Goal: Find specific page/section: Find specific page/section

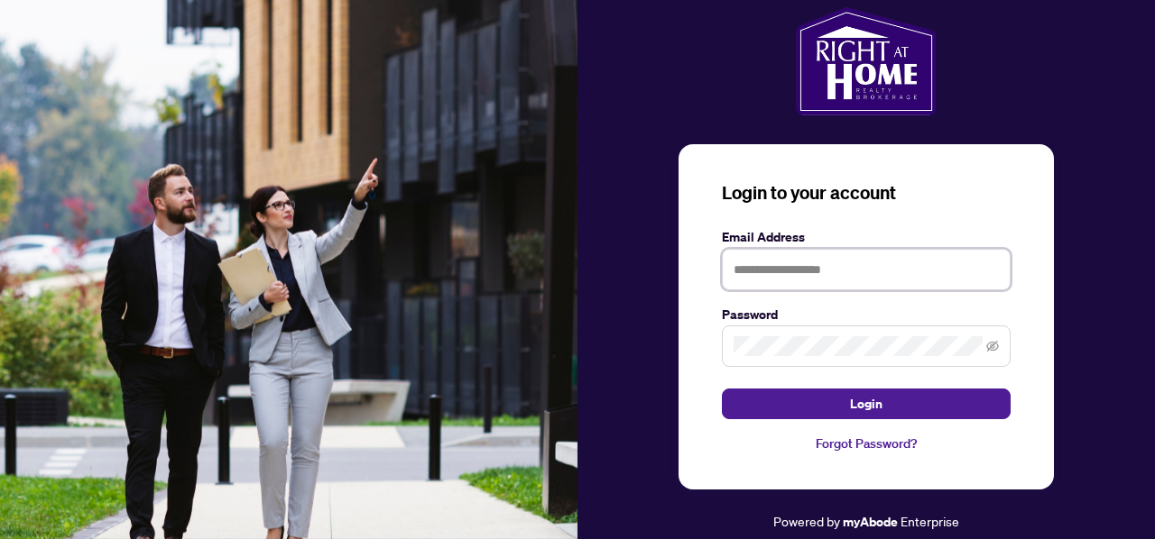
click at [826, 270] on input "text" at bounding box center [866, 269] width 289 height 41
type input "**********"
click at [722, 389] on button "Login" at bounding box center [866, 404] width 289 height 31
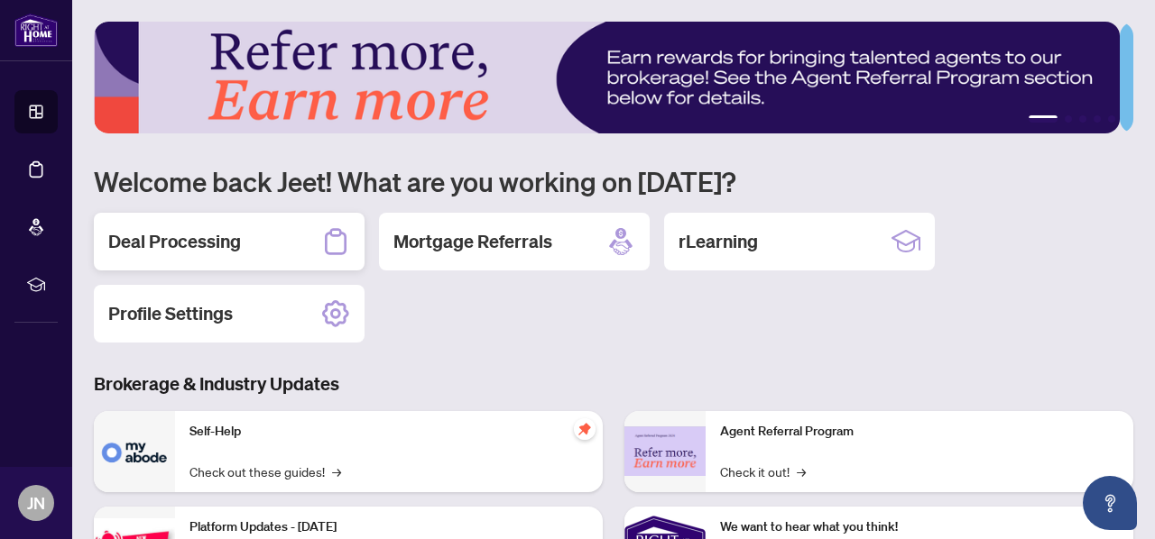
click at [180, 234] on h2 "Deal Processing" at bounding box center [174, 241] width 133 height 25
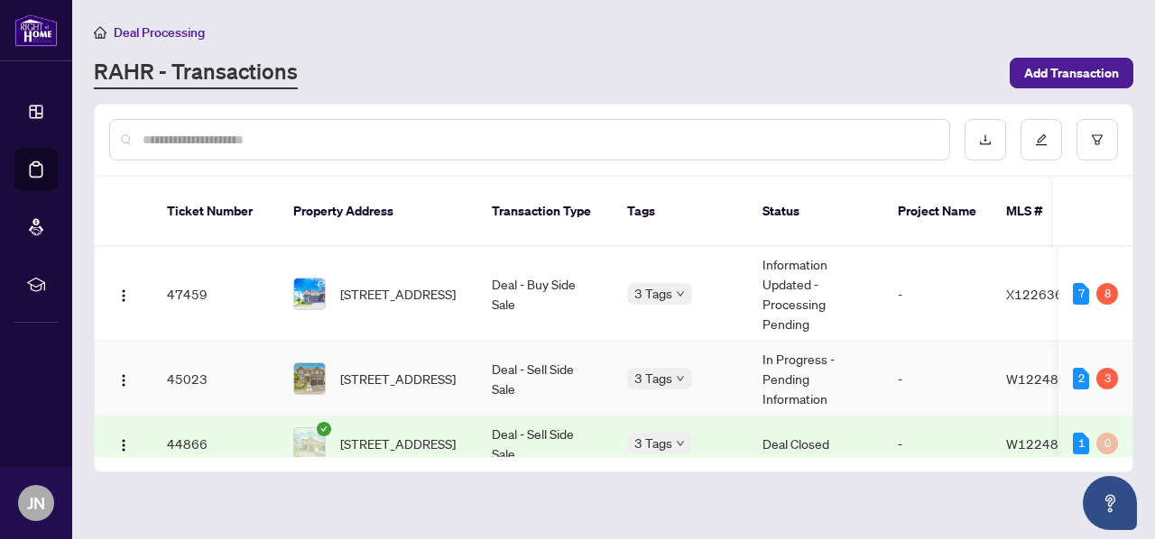
click at [146, 355] on td at bounding box center [124, 379] width 58 height 75
click at [191, 359] on td "45023" at bounding box center [215, 379] width 126 height 75
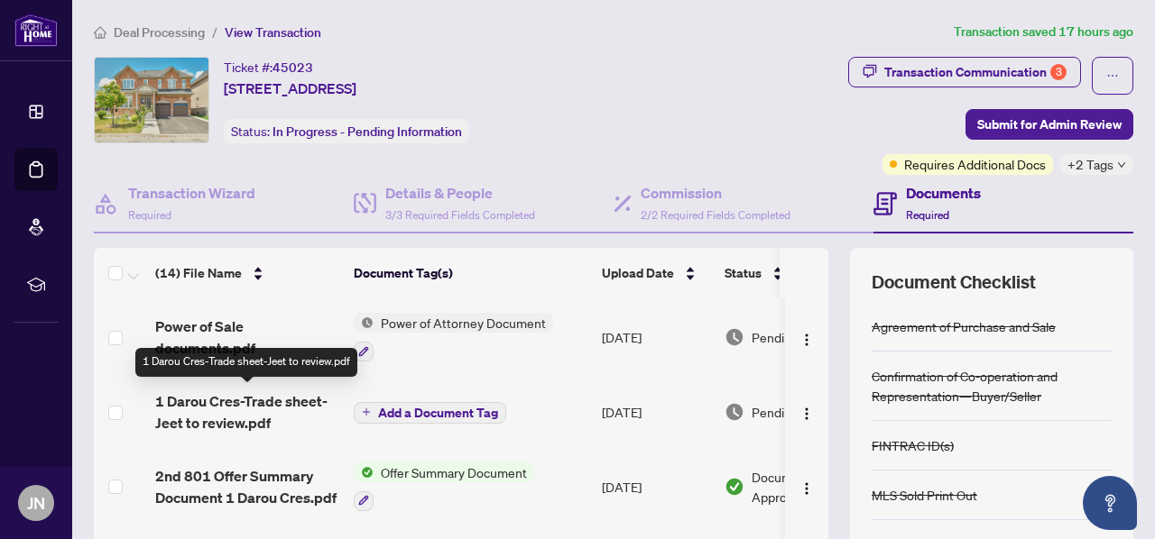
click at [192, 397] on span "1 Darou Cres-Trade sheet-Jeet to review.pdf" at bounding box center [247, 412] width 184 height 43
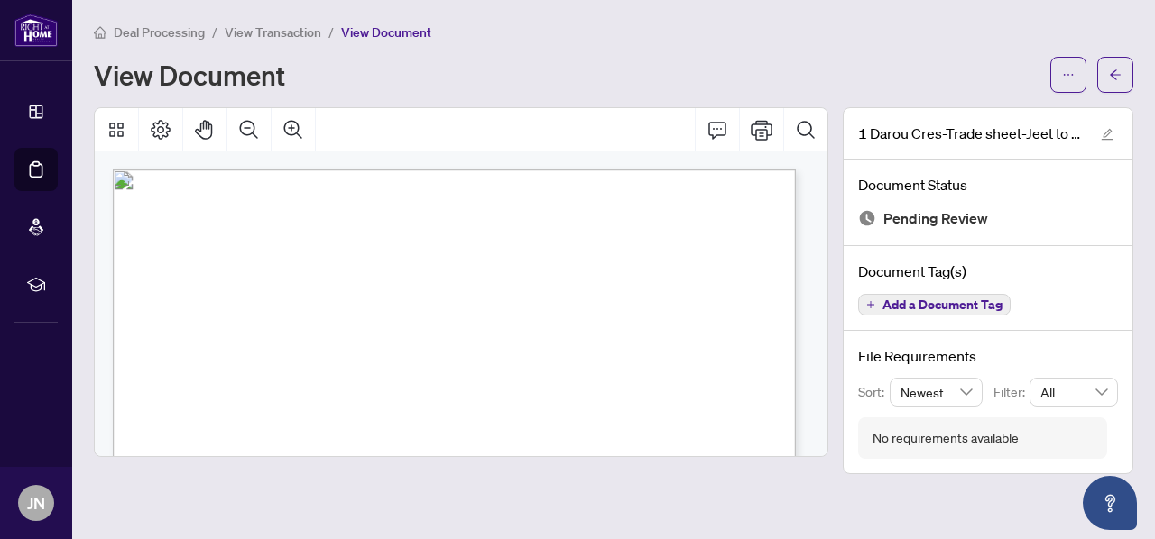
click at [272, 27] on span "View Transaction" at bounding box center [273, 32] width 97 height 16
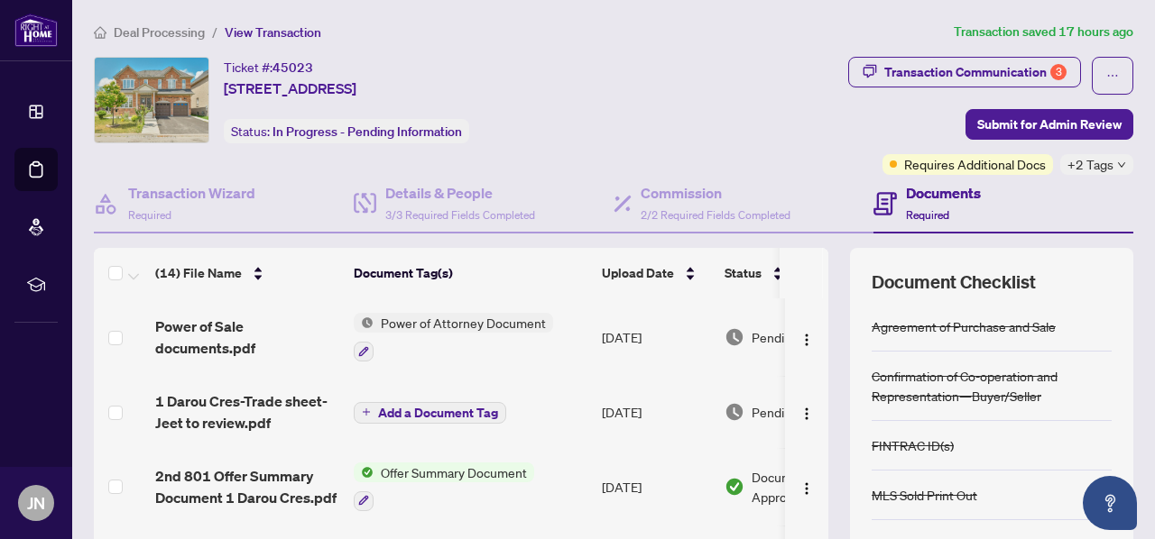
click at [406, 332] on div "Power of Attorney Document" at bounding box center [453, 337] width 199 height 49
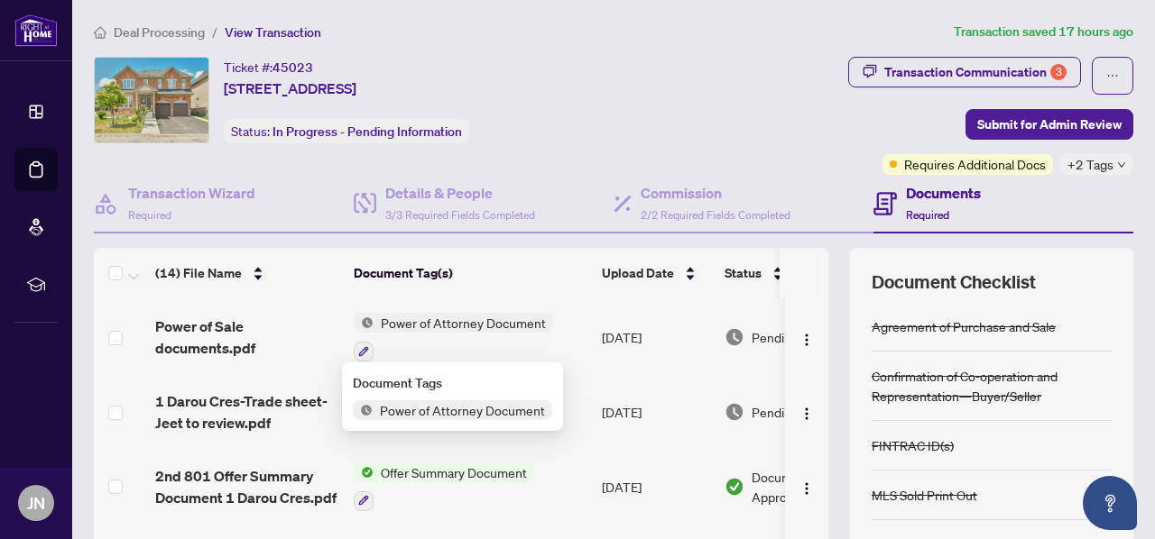
click at [411, 322] on span "Power of Attorney Document" at bounding box center [463, 323] width 180 height 20
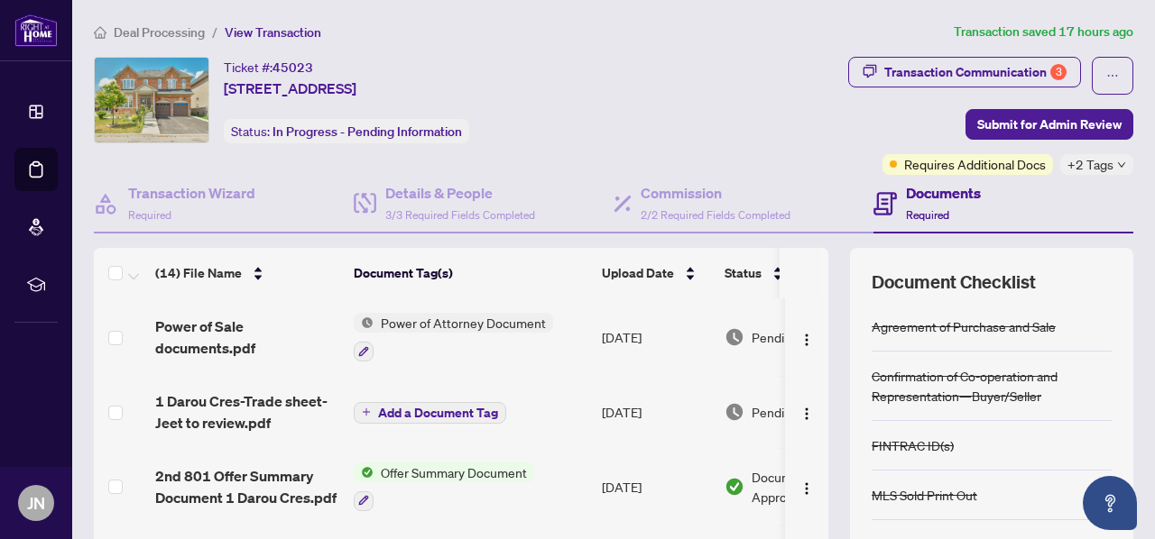
click at [432, 324] on span "Power of Attorney Document" at bounding box center [463, 323] width 180 height 20
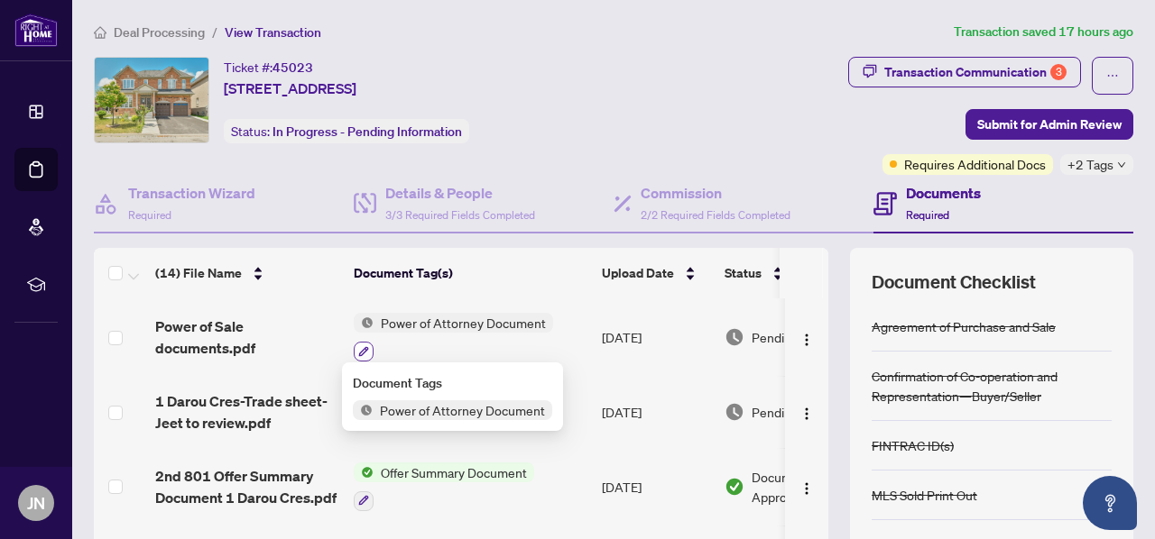
click at [363, 346] on icon "button" at bounding box center [363, 351] width 11 height 11
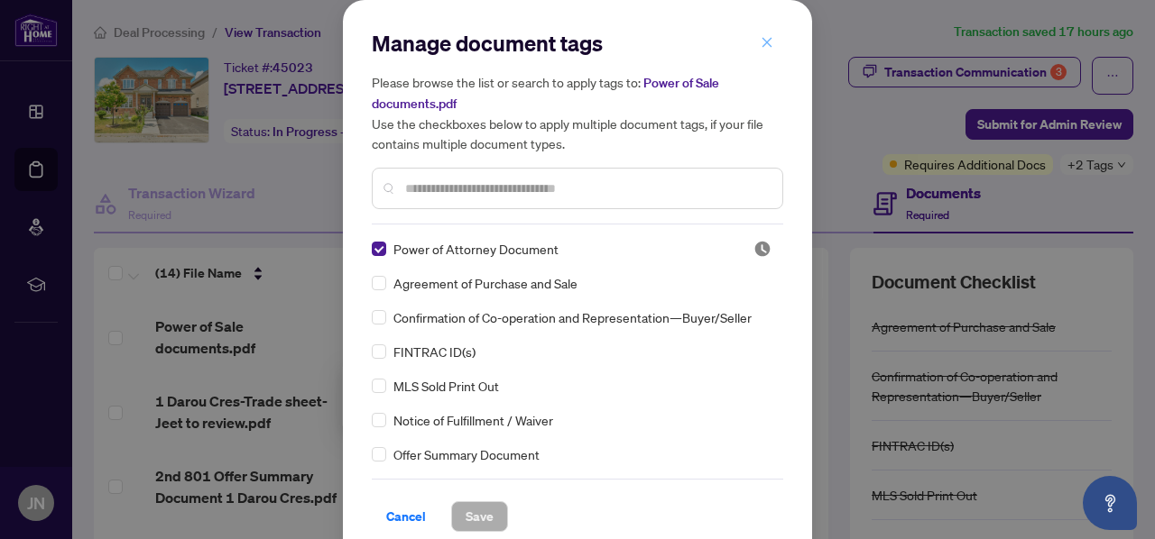
click at [763, 39] on icon "close" at bounding box center [767, 42] width 10 height 10
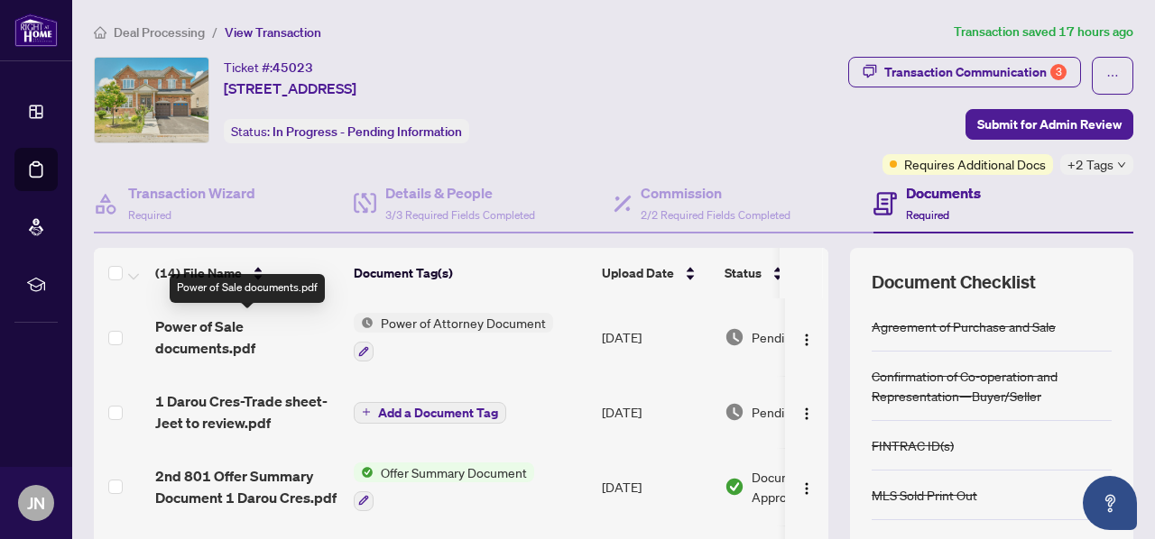
click at [219, 327] on span "Power of Sale documents.pdf" at bounding box center [247, 337] width 184 height 43
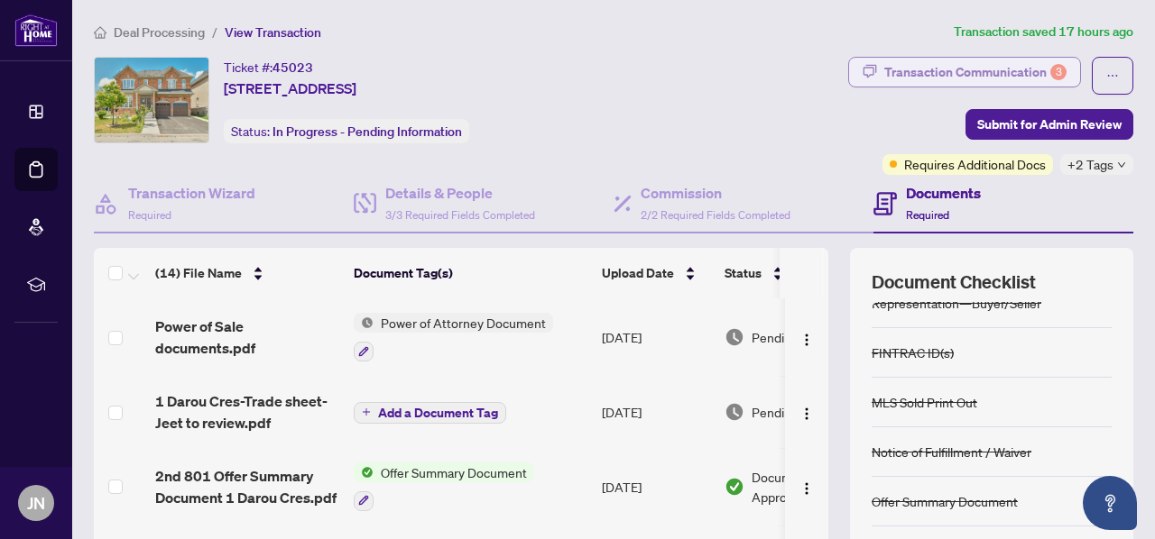
click at [983, 70] on div "Transaction Communication 3" at bounding box center [975, 72] width 182 height 29
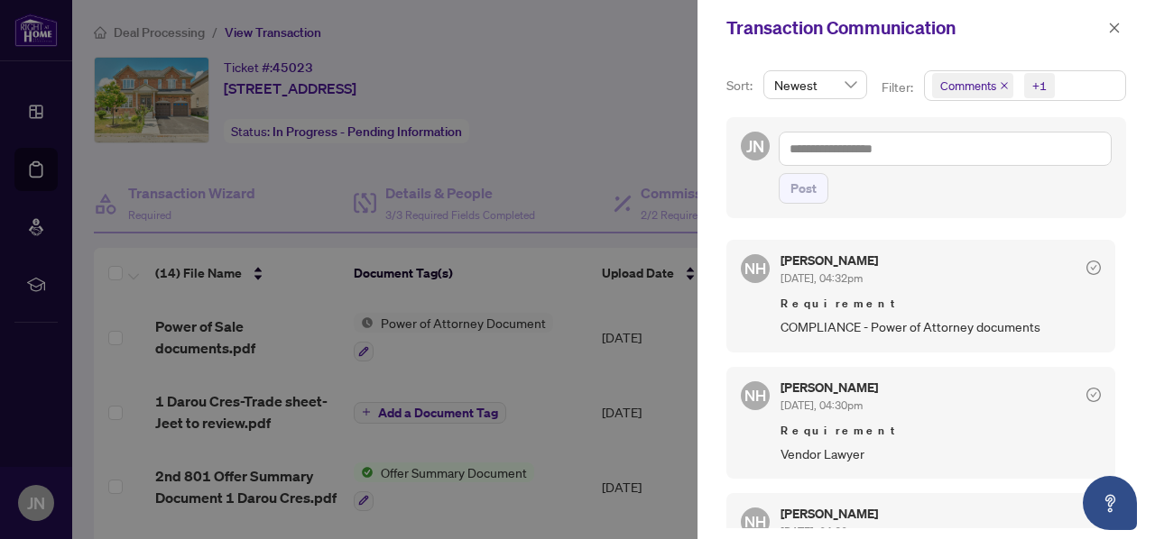
click at [594, 24] on div at bounding box center [577, 269] width 1155 height 539
click at [639, 125] on div at bounding box center [577, 269] width 1155 height 539
click at [1116, 33] on icon "close" at bounding box center [1114, 28] width 13 height 13
